Goal: Information Seeking & Learning: Learn about a topic

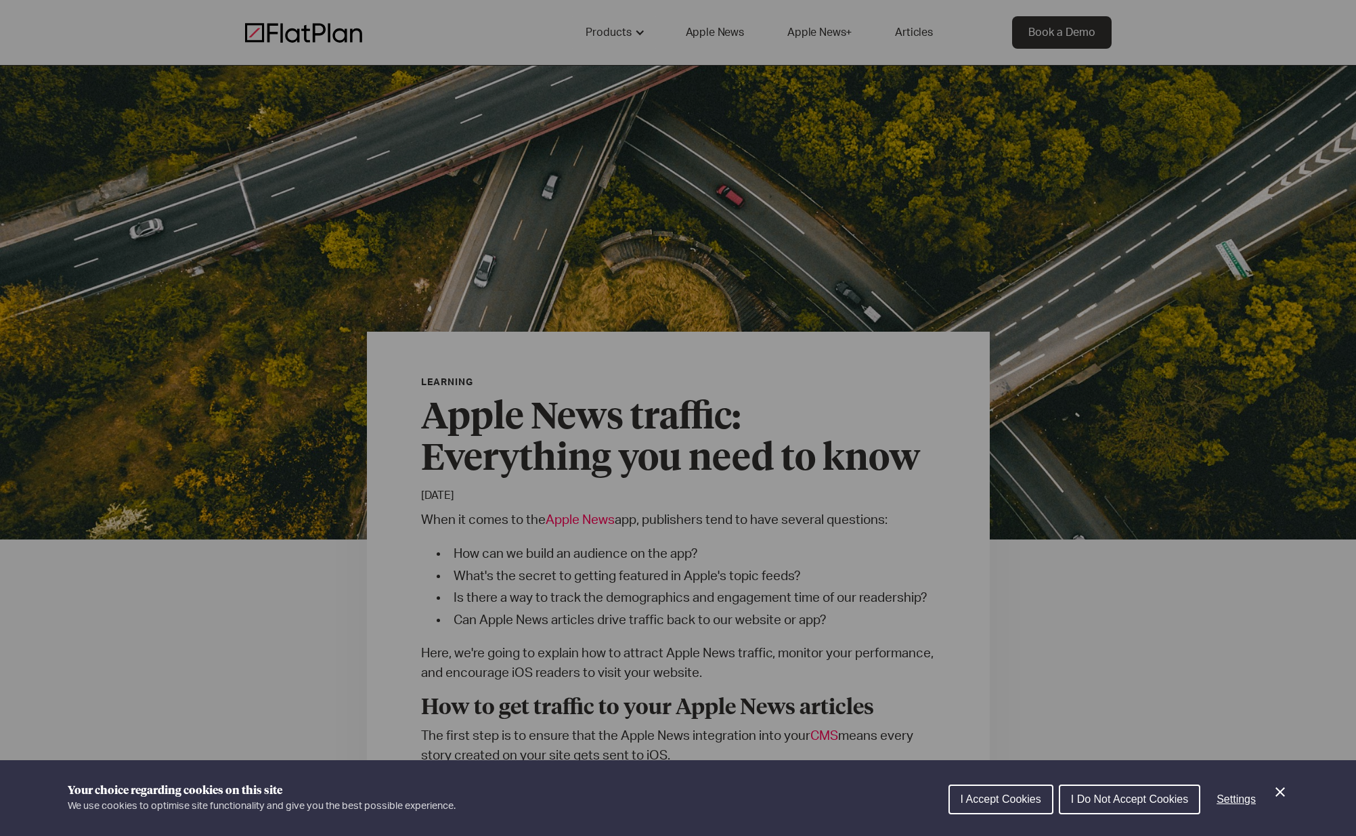
click at [442, 340] on div "Cookie preferences" at bounding box center [678, 418] width 1356 height 836
click at [1100, 801] on span "I Do Not Accept Cookies" at bounding box center [1129, 800] width 117 height 12
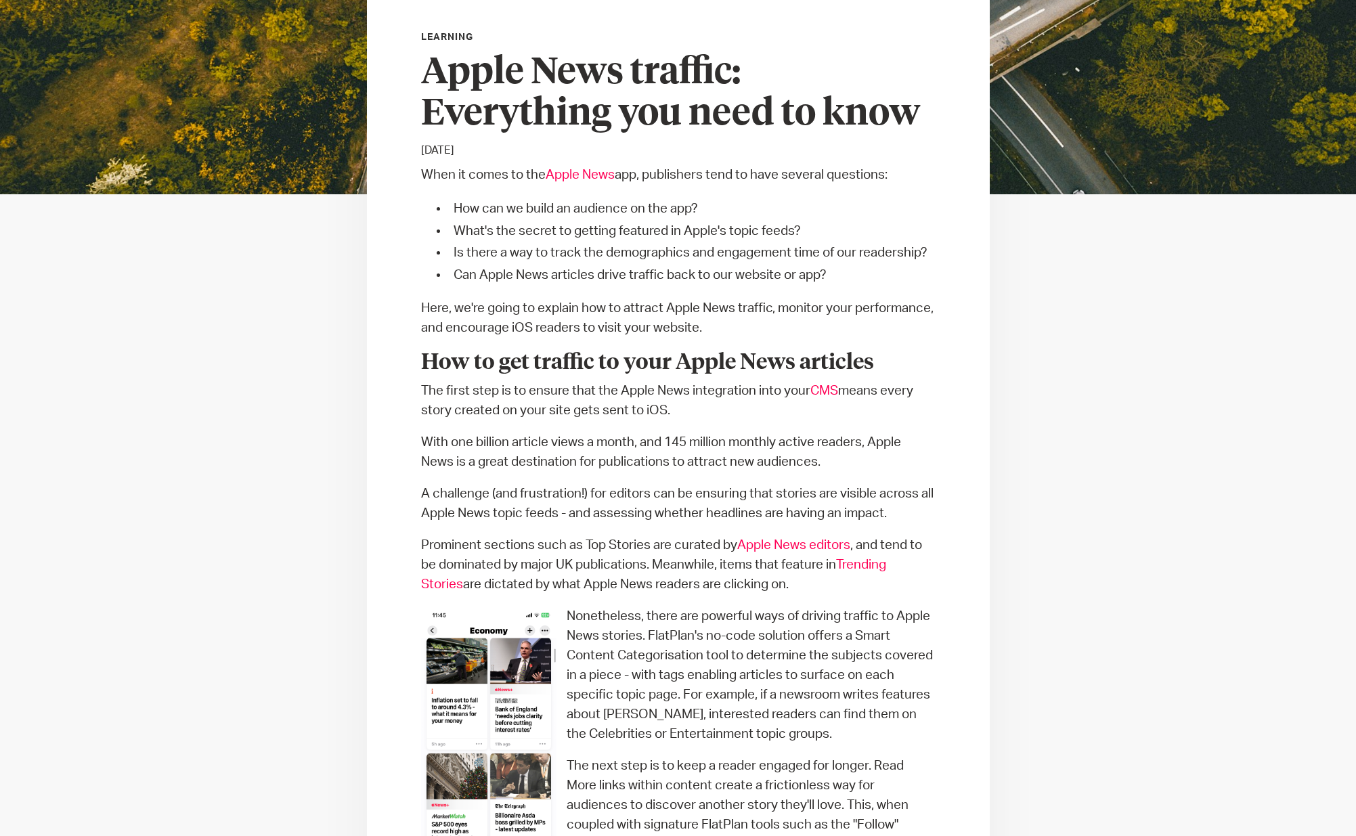
scroll to position [412, 0]
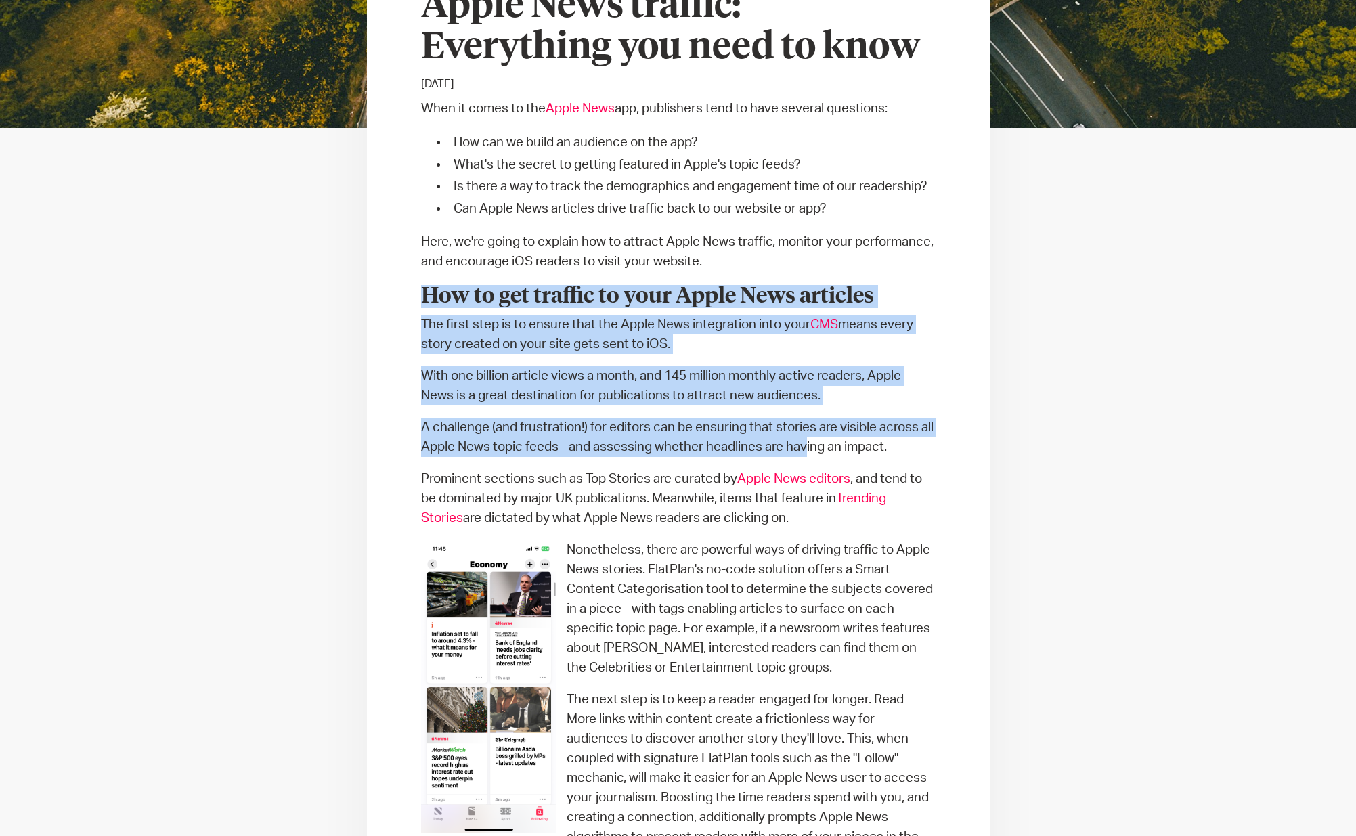
drag, startPoint x: 420, startPoint y: 293, endPoint x: 823, endPoint y: 441, distance: 429.3
click at [828, 318] on link "CMS" at bounding box center [824, 324] width 28 height 13
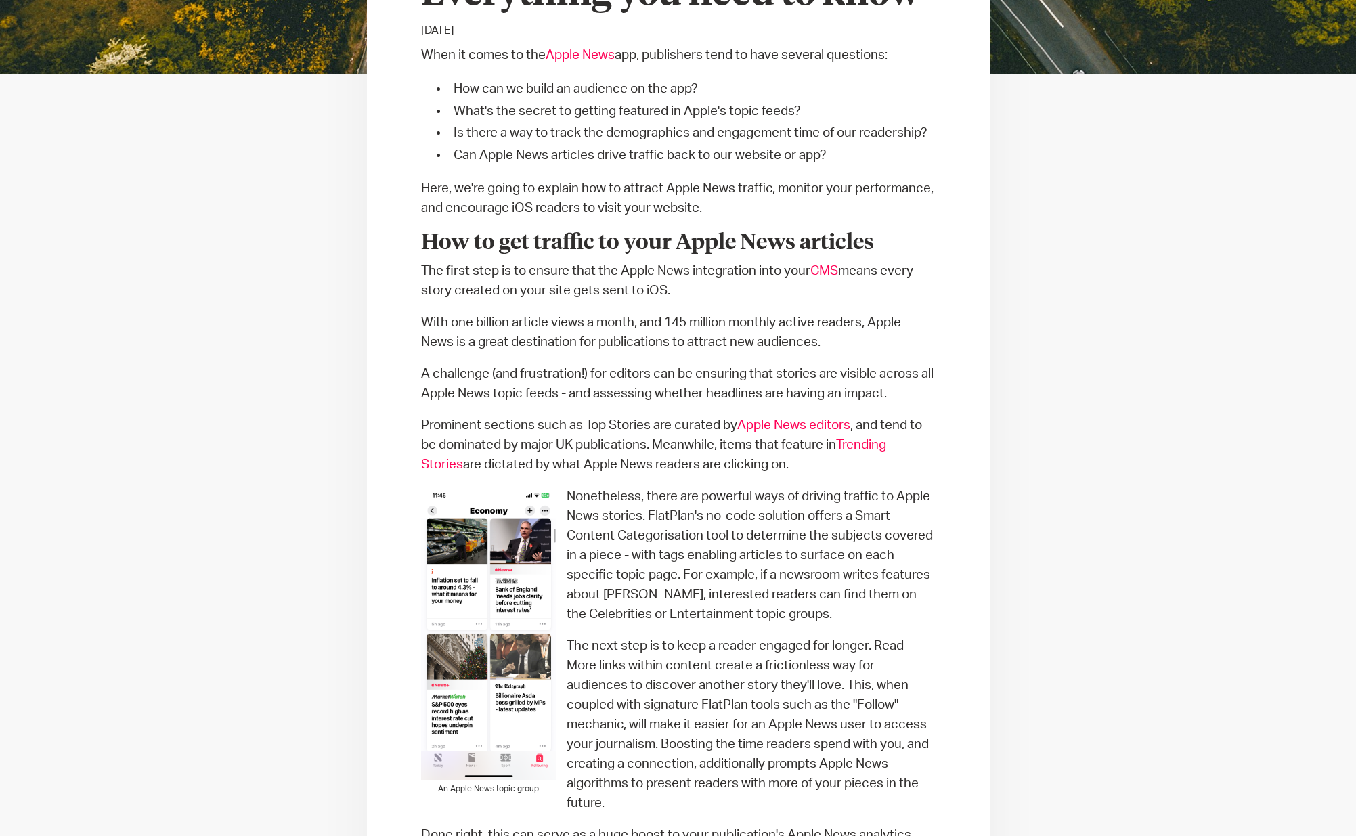
scroll to position [472, 0]
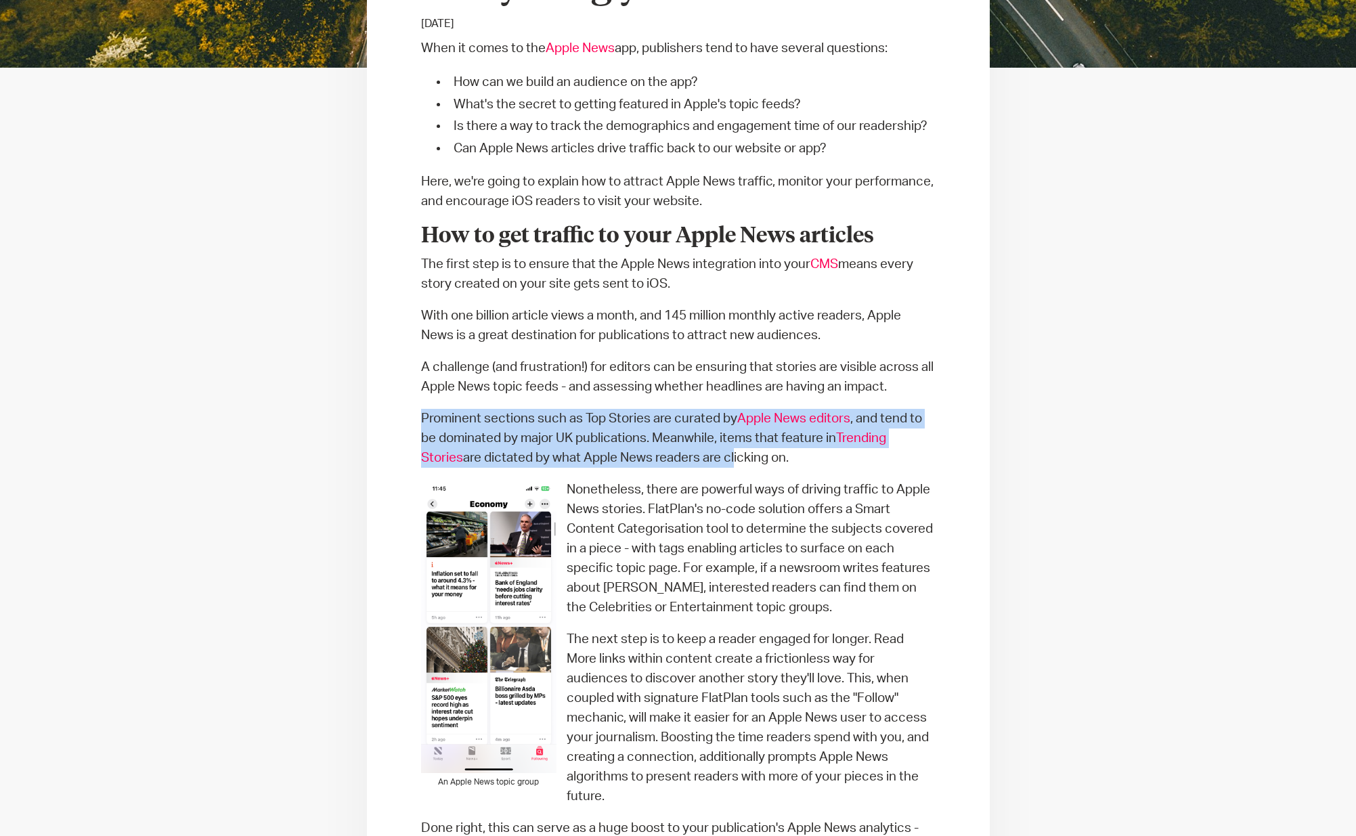
drag, startPoint x: 420, startPoint y: 421, endPoint x: 733, endPoint y: 466, distance: 316.6
click at [733, 466] on p "Prominent sections such as Top Stories are curated by Apple News editors , and …" at bounding box center [678, 438] width 515 height 59
click at [725, 457] on p "Prominent sections such as Top Stories are curated by Apple News editors , and …" at bounding box center [678, 438] width 515 height 59
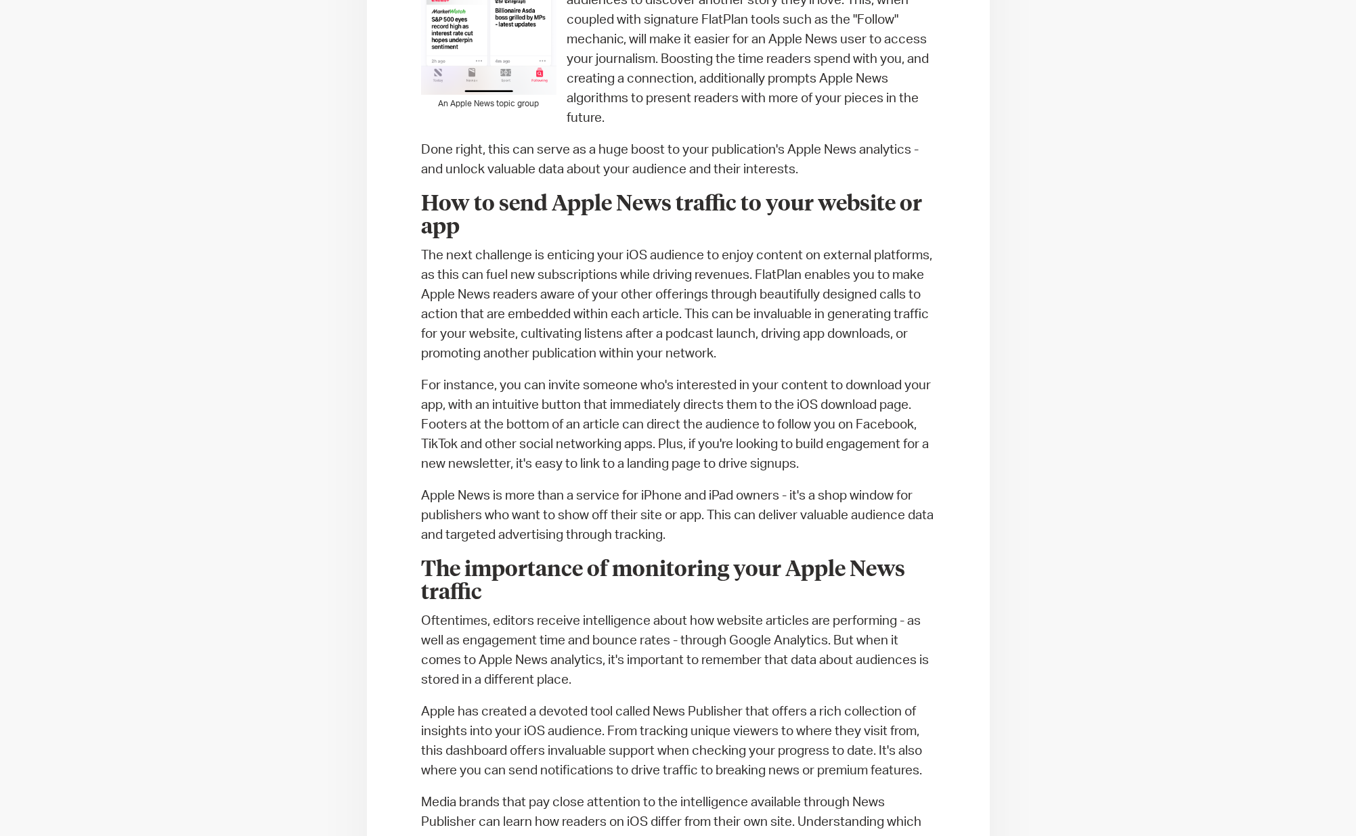
scroll to position [1172, 0]
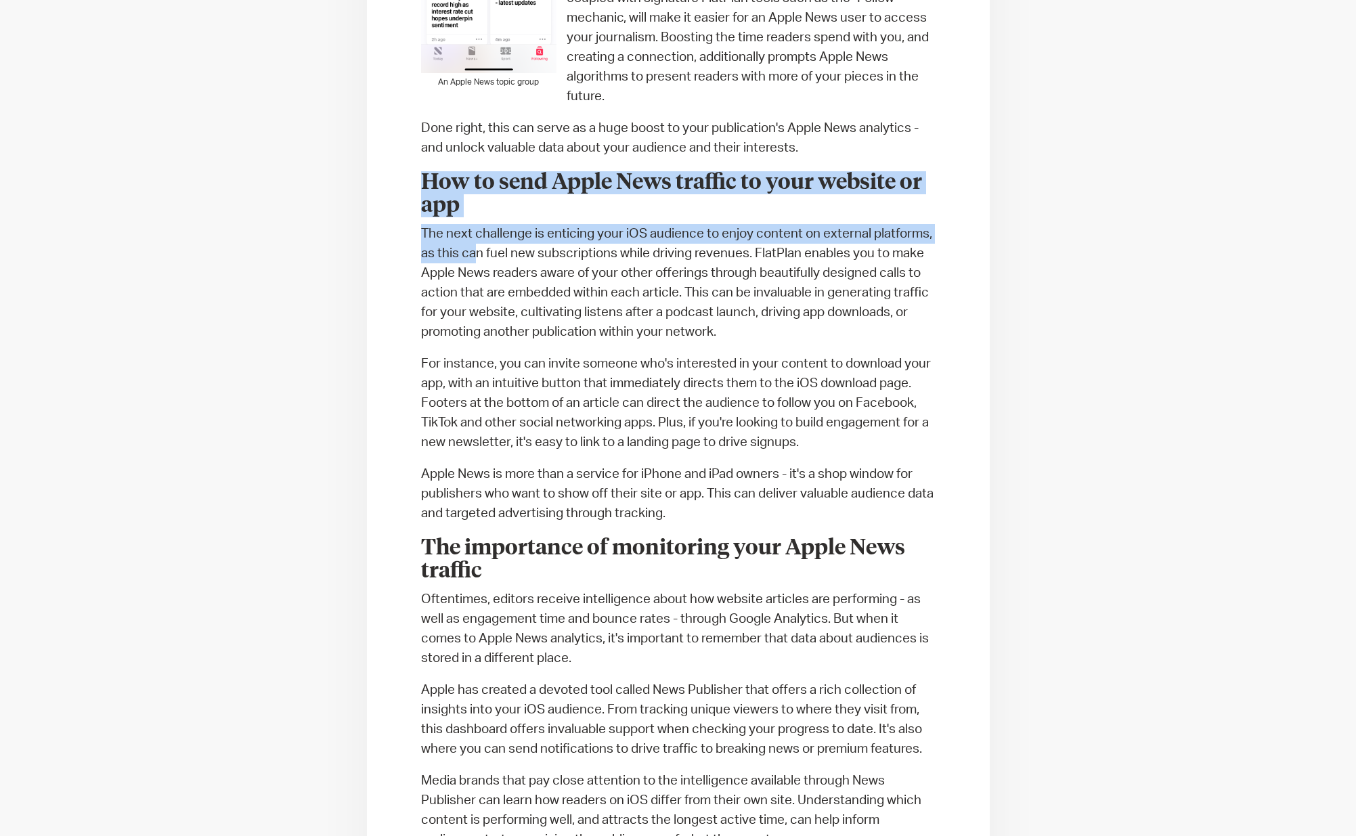
drag, startPoint x: 429, startPoint y: 188, endPoint x: 477, endPoint y: 255, distance: 82.5
click at [477, 255] on div "When it comes to the Apple News app, publishers tend to have several questions:…" at bounding box center [678, 566] width 515 height 2454
click at [477, 255] on p "The next challenge is enticing your iOS audience to enjoy content on external p…" at bounding box center [678, 283] width 515 height 118
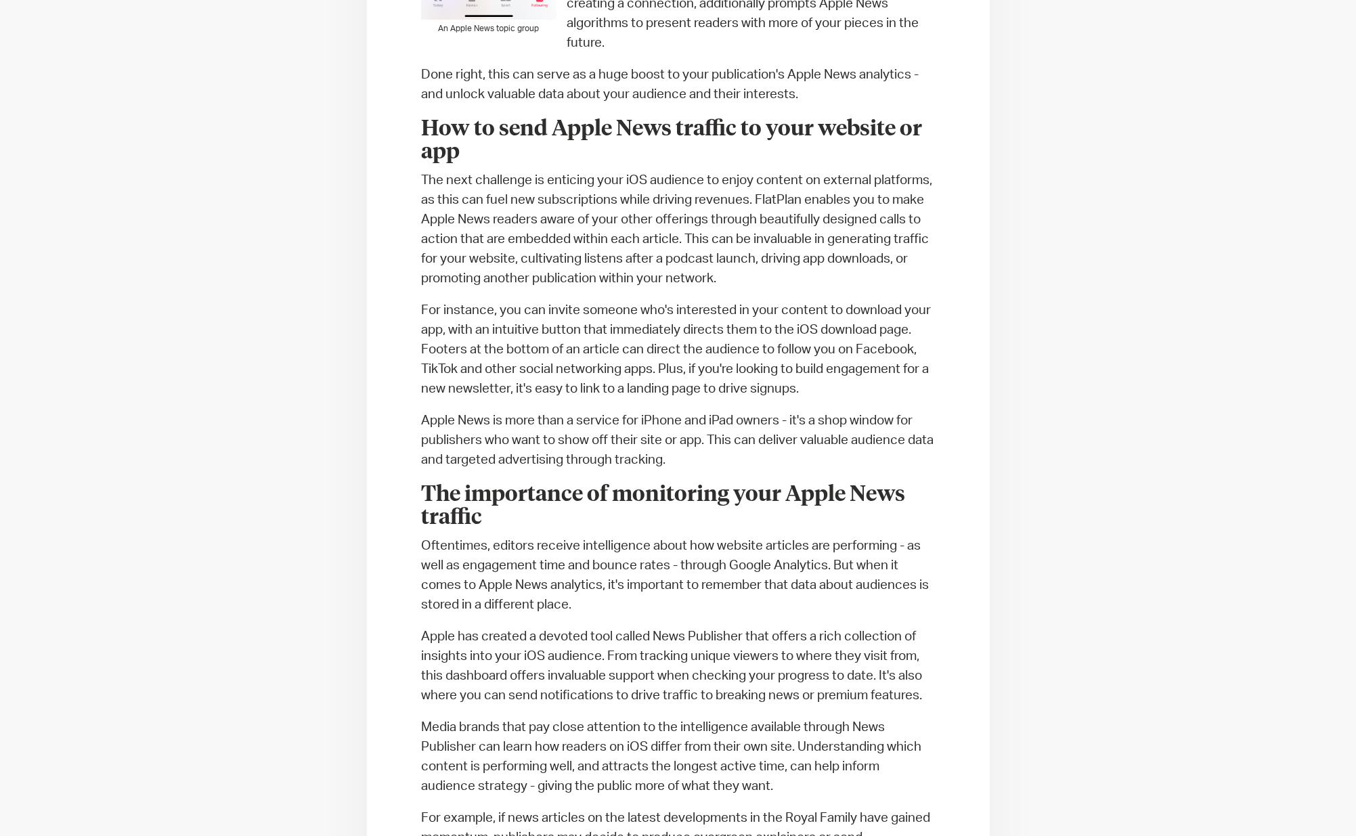
scroll to position [1253, 0]
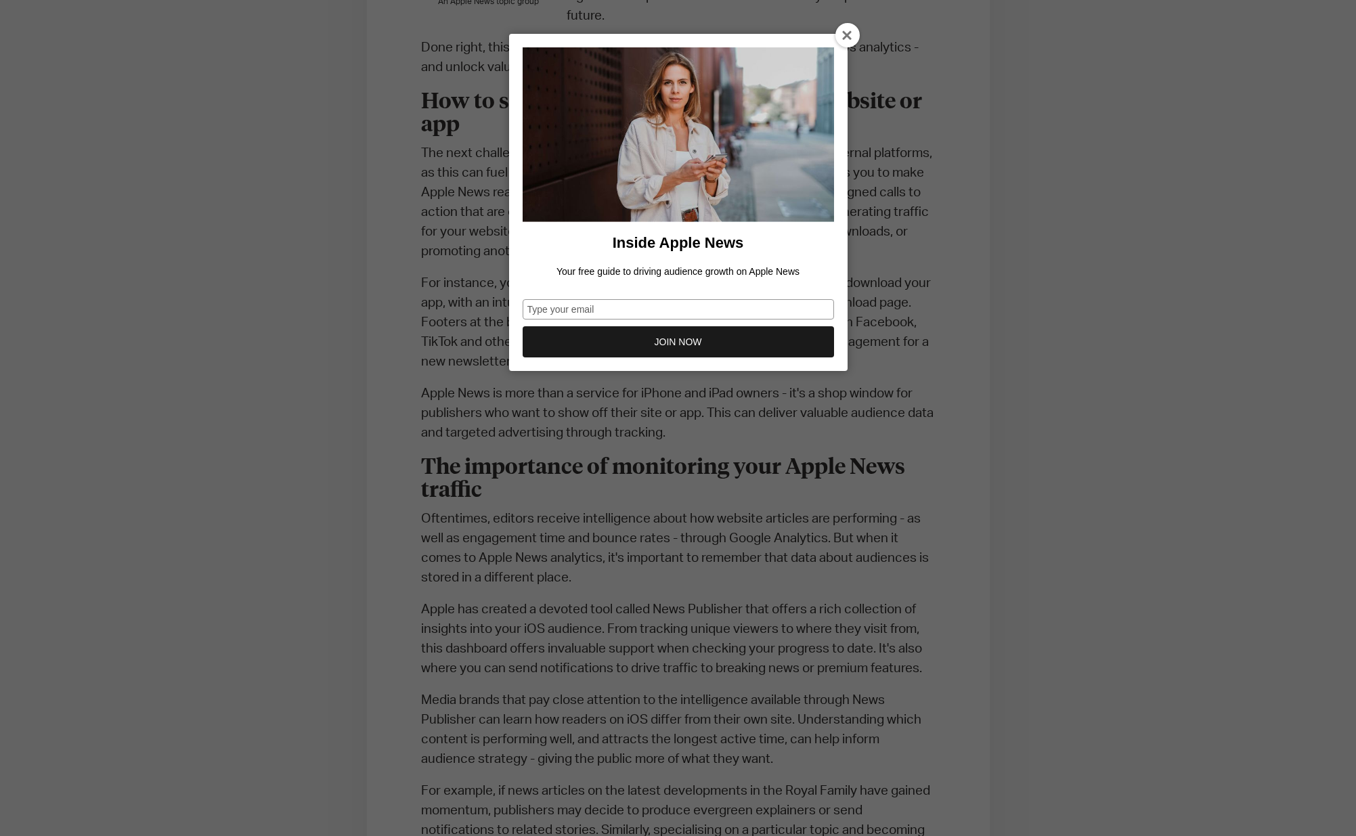
drag, startPoint x: 846, startPoint y: 34, endPoint x: 838, endPoint y: 39, distance: 10.0
click at [846, 35] on icon at bounding box center [847, 35] width 11 height 11
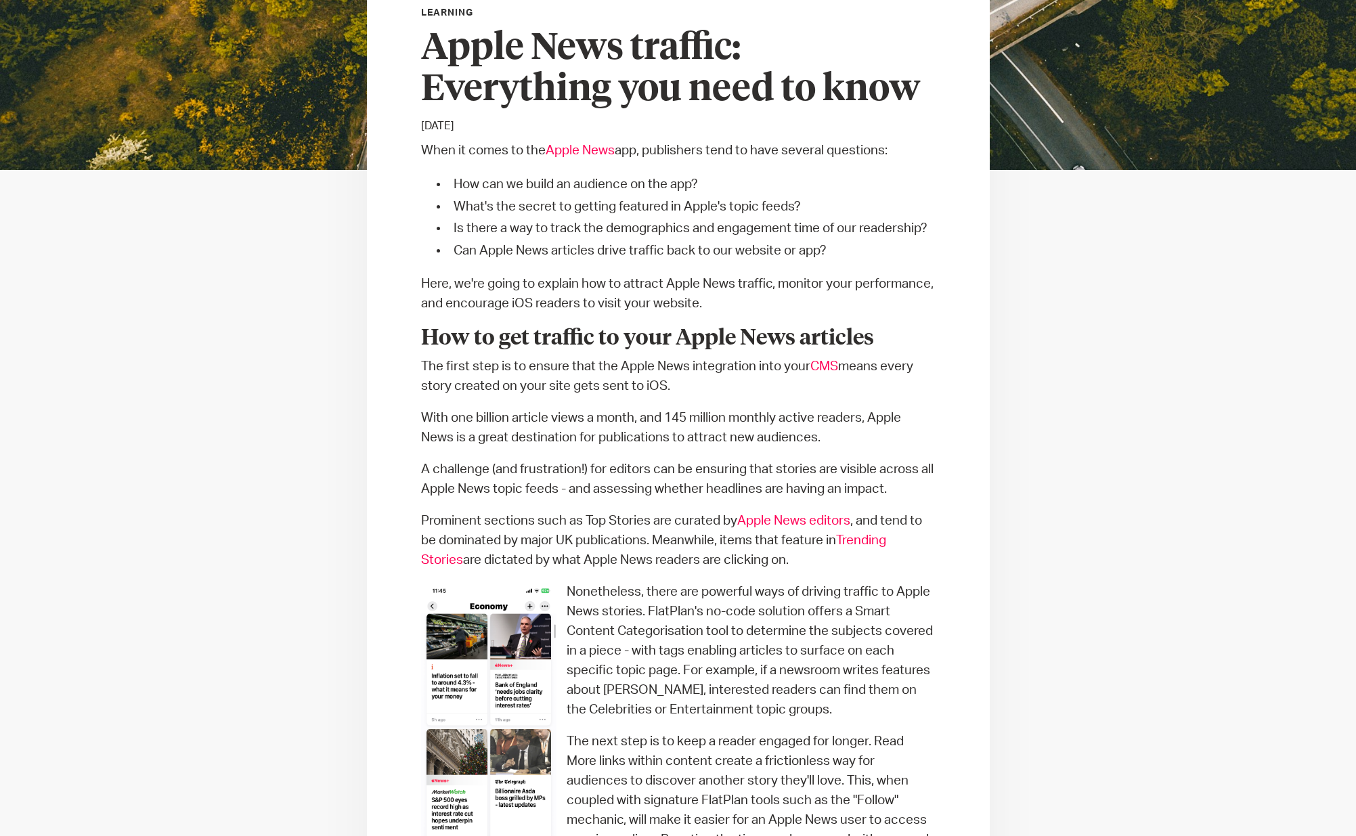
scroll to position [372, 0]
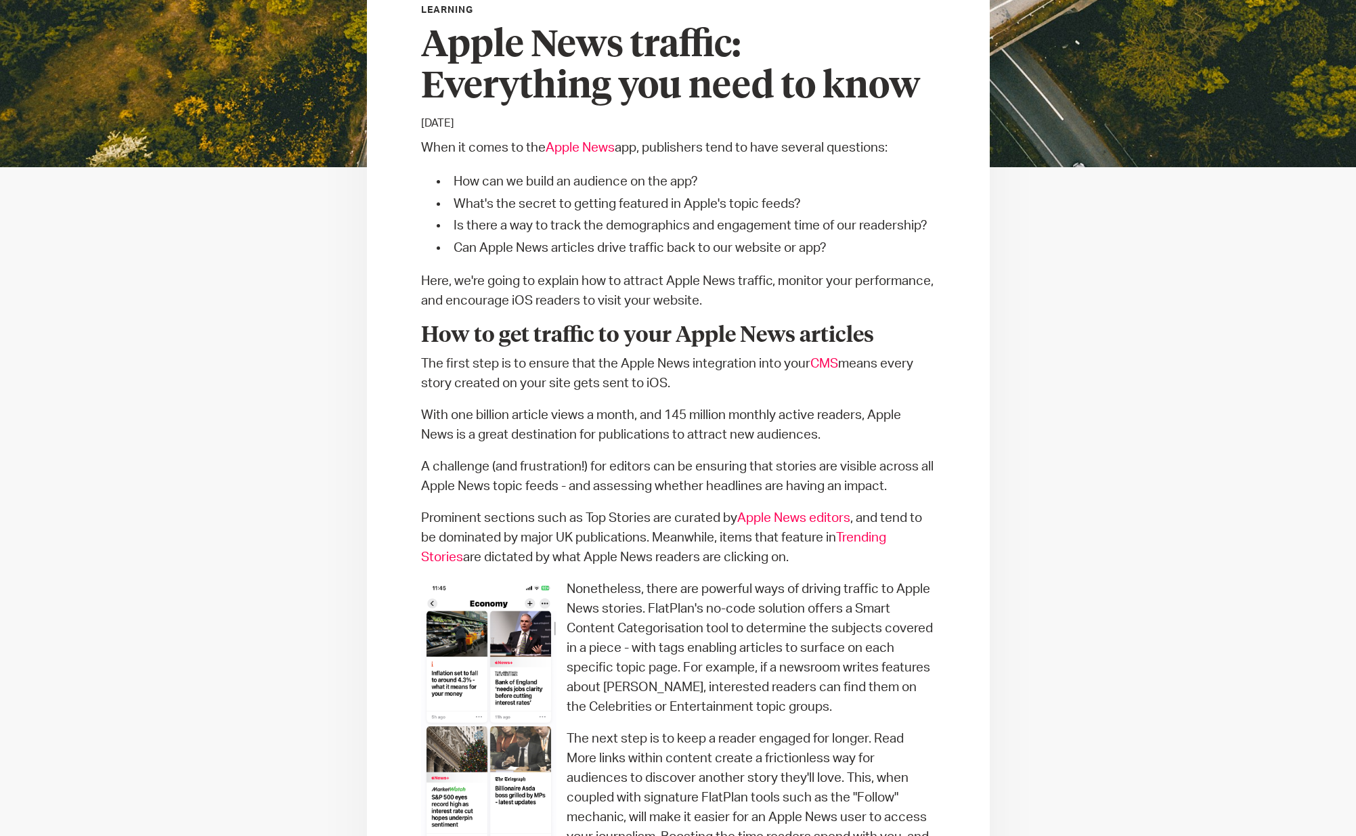
drag, startPoint x: 425, startPoint y: 469, endPoint x: 664, endPoint y: 464, distance: 239.1
click at [664, 464] on p "A challenge (and frustration!) for editors can be ensuring that stories are vis…" at bounding box center [678, 476] width 515 height 39
drag, startPoint x: 837, startPoint y: 465, endPoint x: 403, endPoint y: 469, distance: 434.0
click at [494, 475] on p "A challenge (and frustration!) for editors can be ensuring that stories are vis…" at bounding box center [678, 476] width 515 height 39
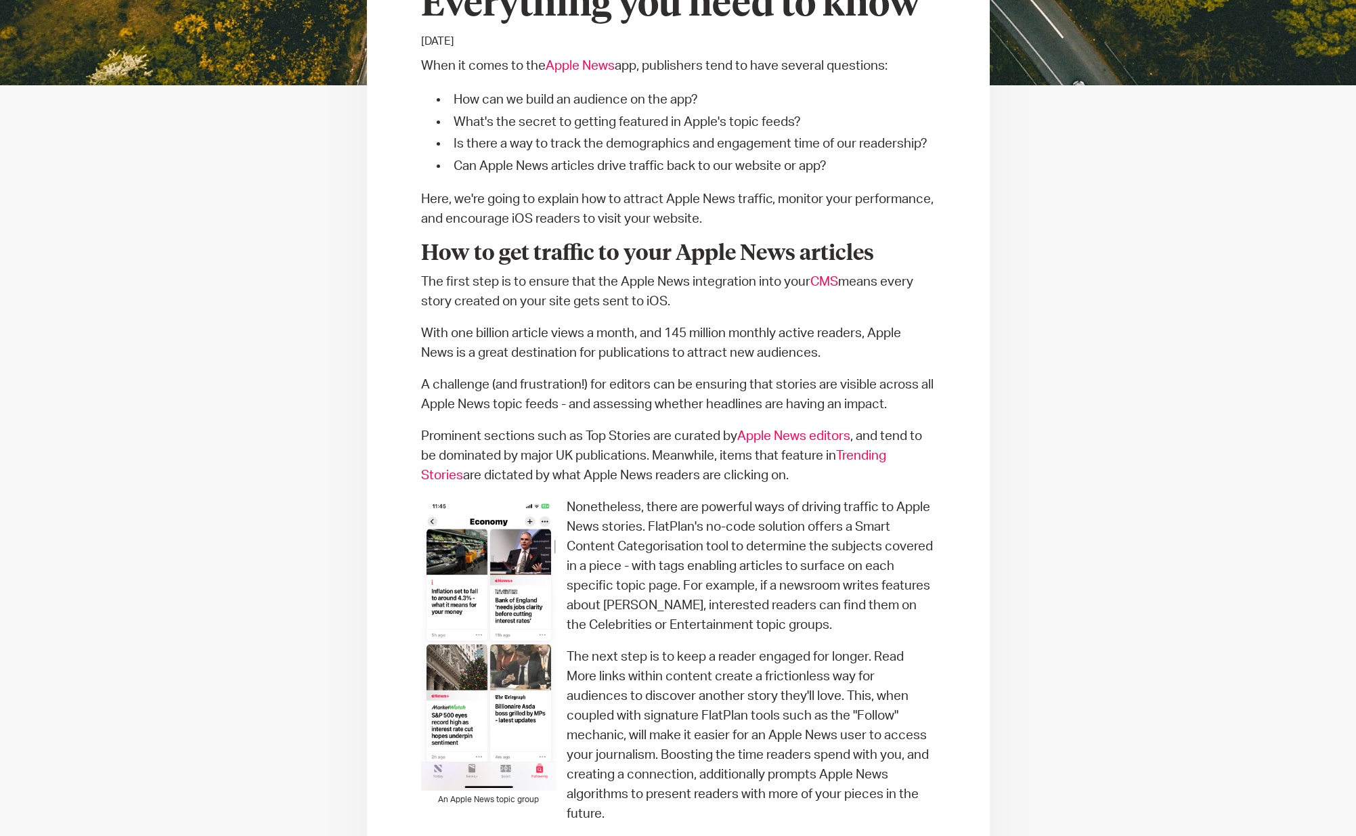
scroll to position [521, 0]
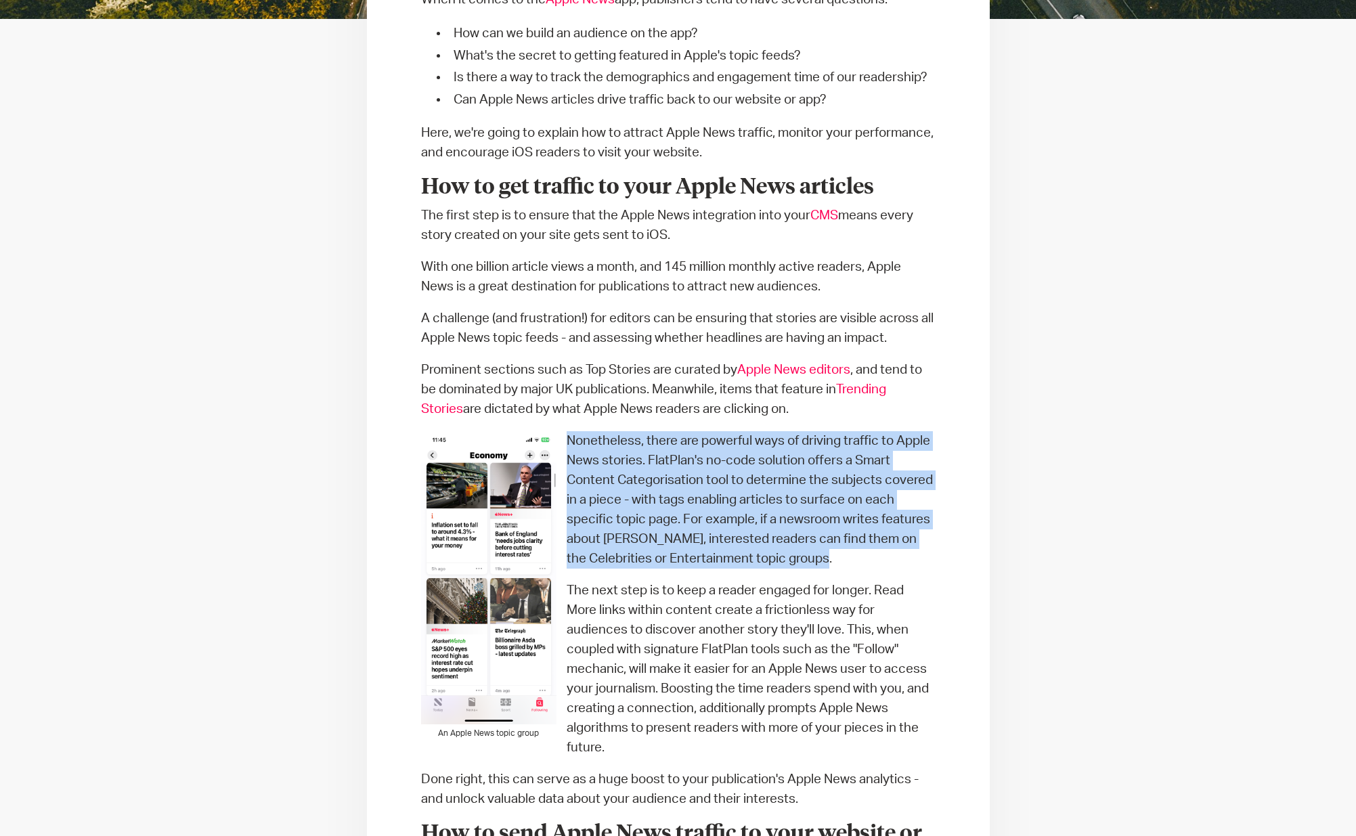
drag, startPoint x: 569, startPoint y: 446, endPoint x: 849, endPoint y: 564, distance: 304.0
click at [849, 564] on p "Nonetheless, there are powerful ways of driving traffic to Apple News stories. …" at bounding box center [678, 499] width 515 height 137
click at [731, 481] on p "Nonetheless, there are powerful ways of driving traffic to Apple News stories. …" at bounding box center [678, 499] width 515 height 137
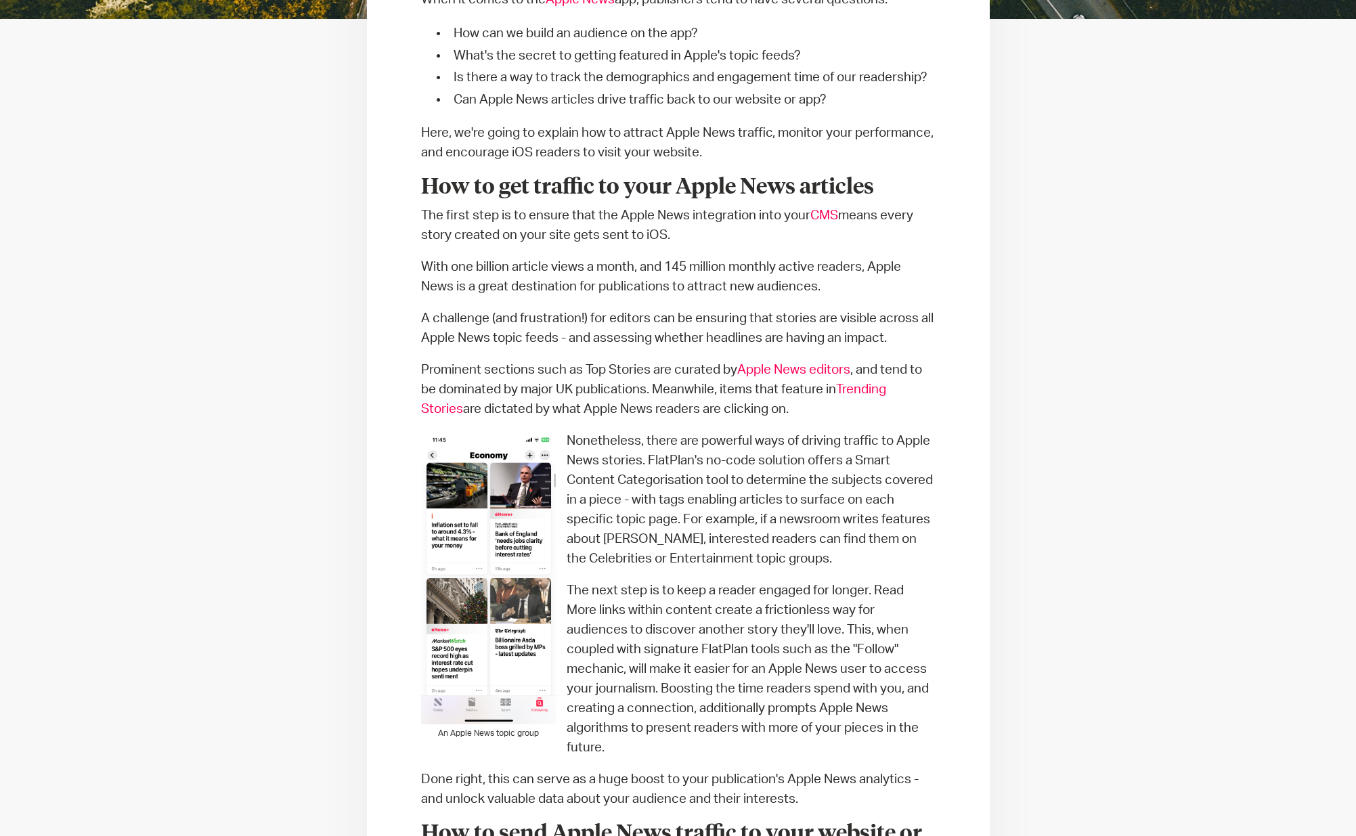
click at [659, 498] on p "Nonetheless, there are powerful ways of driving traffic to Apple News stories. …" at bounding box center [678, 499] width 515 height 137
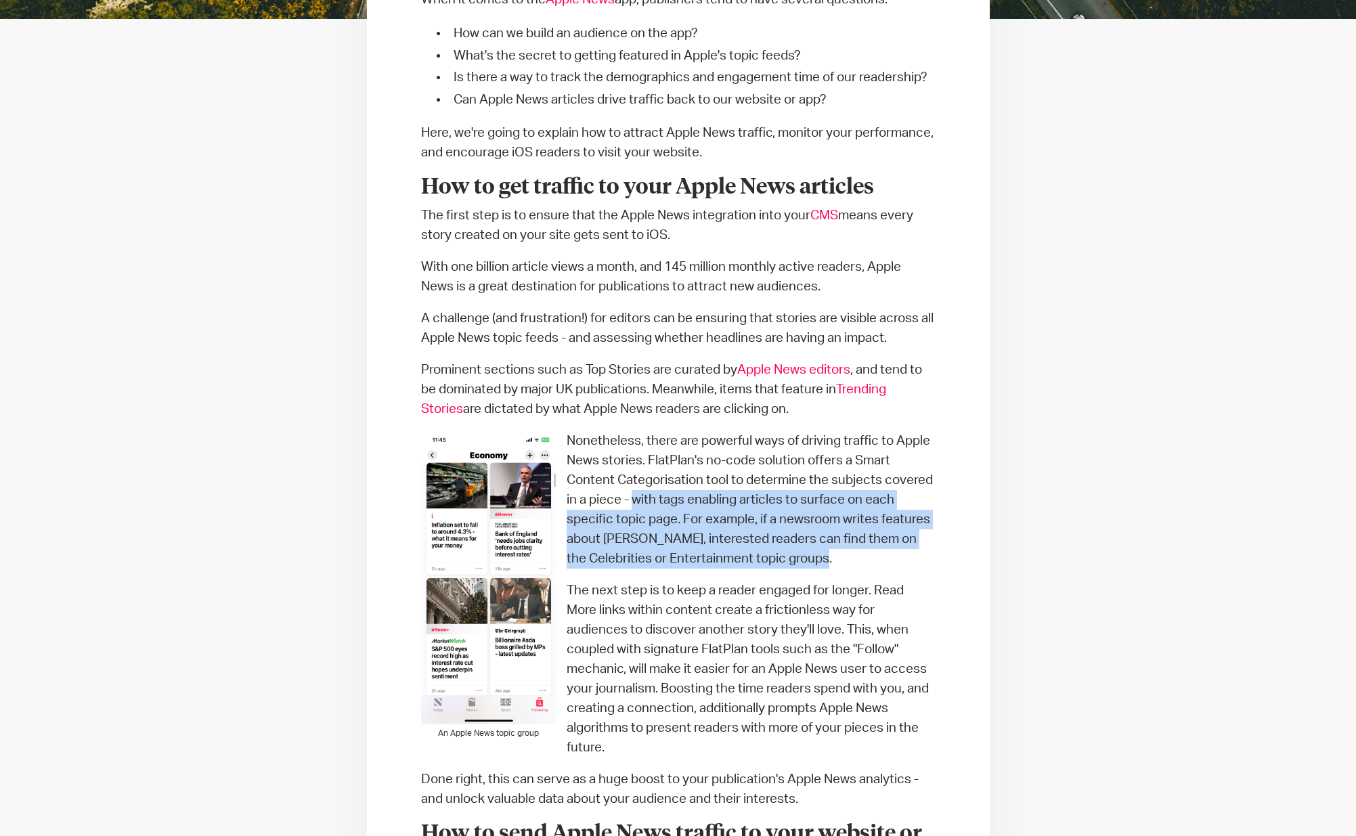
drag, startPoint x: 631, startPoint y: 500, endPoint x: 840, endPoint y: 563, distance: 218.5
click at [840, 563] on p "Nonetheless, there are powerful ways of driving traffic to Apple News stories. …" at bounding box center [678, 499] width 515 height 137
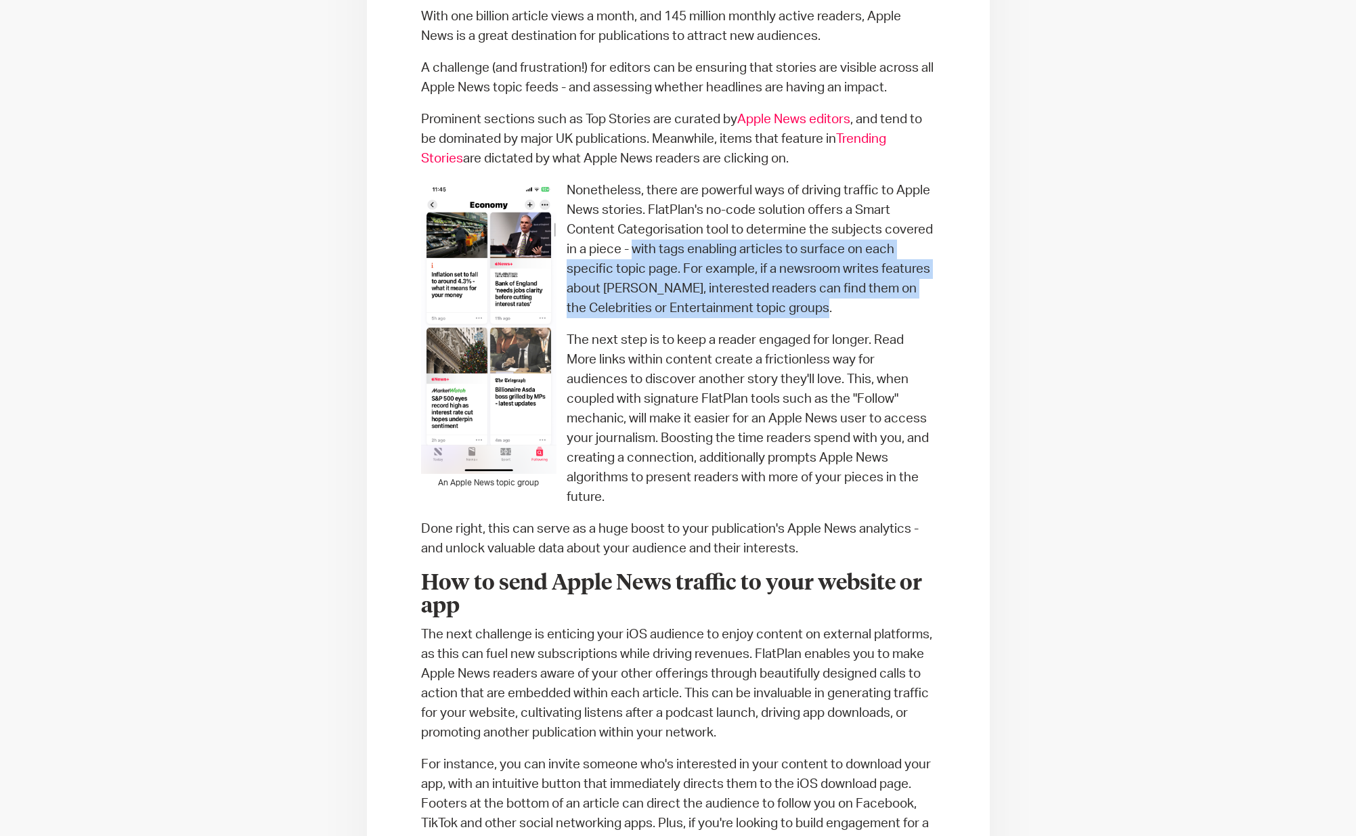
scroll to position [778, 0]
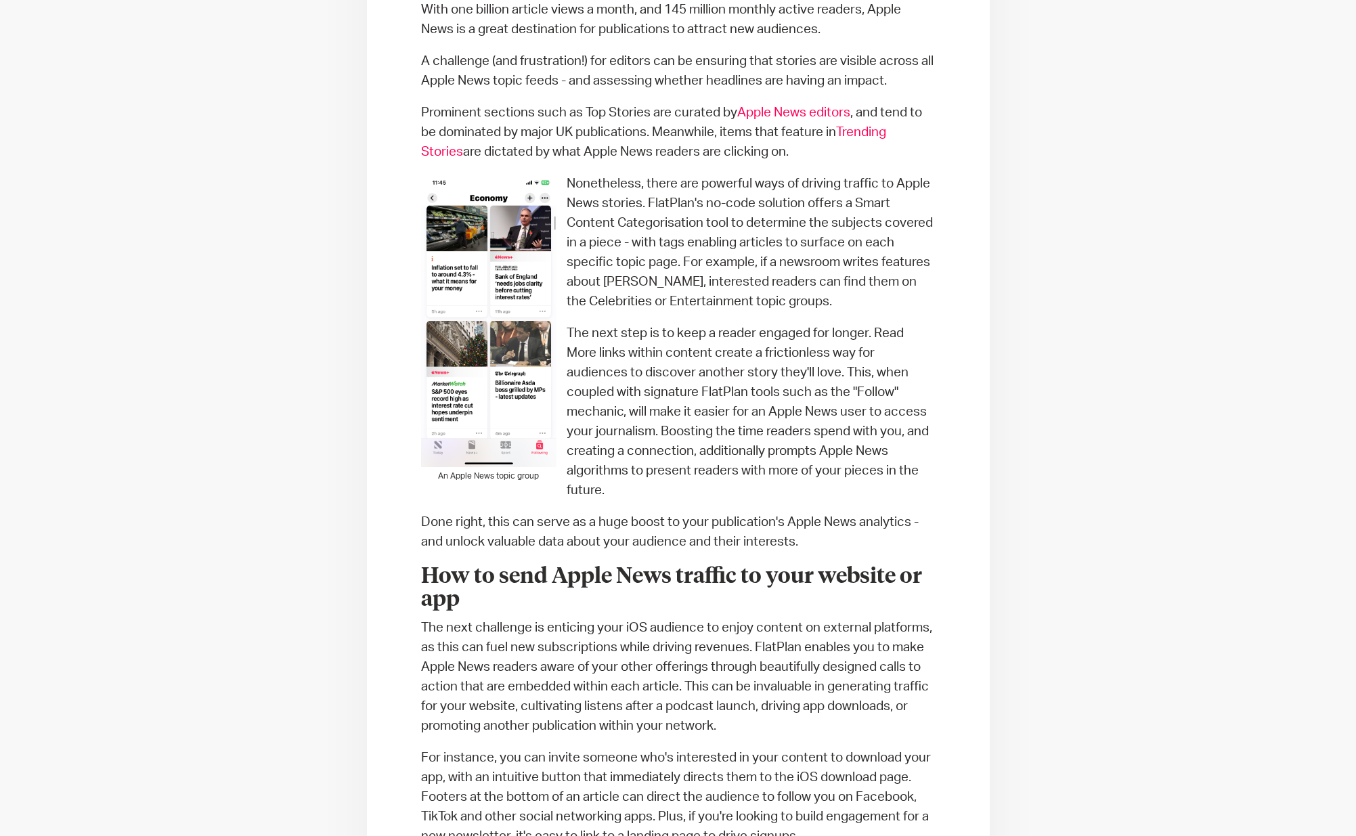
click at [654, 366] on p "The next step is to keep a reader engaged for longer. Read More links within co…" at bounding box center [678, 412] width 515 height 177
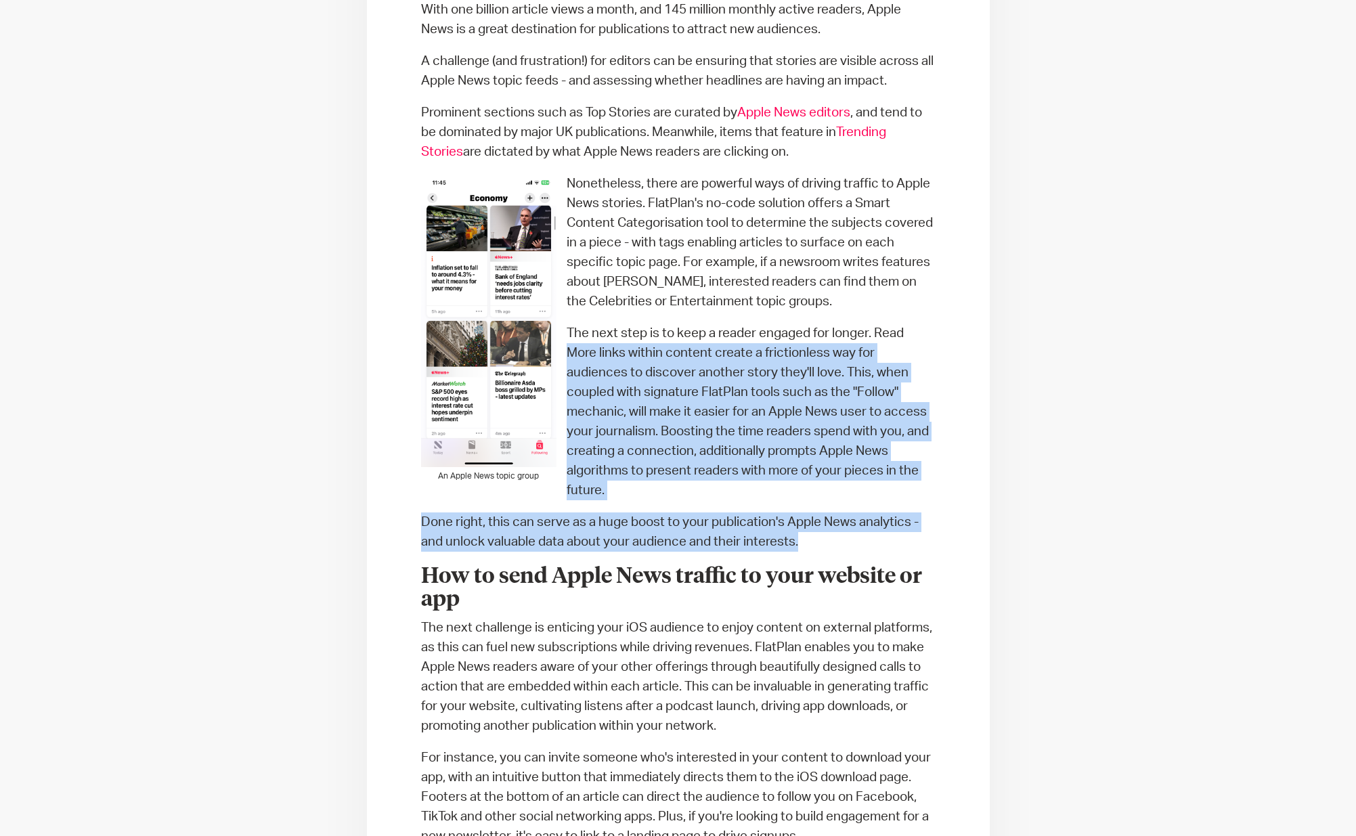
drag, startPoint x: 567, startPoint y: 353, endPoint x: 848, endPoint y: 545, distance: 340.5
